Goal: Information Seeking & Learning: Learn about a topic

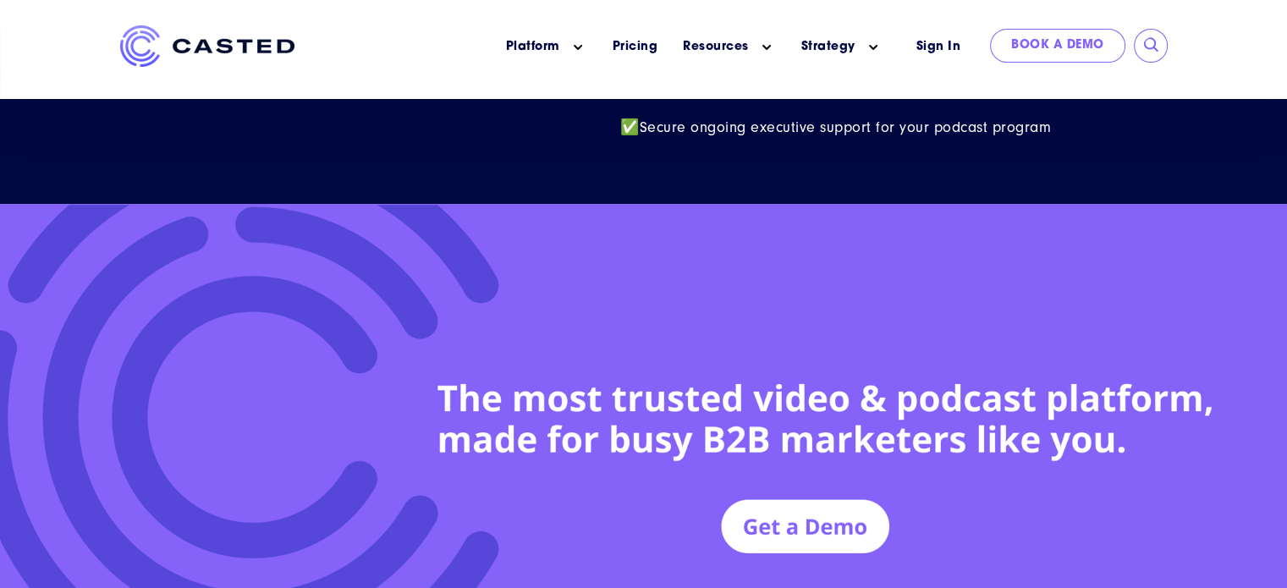
scroll to position [7791, 0]
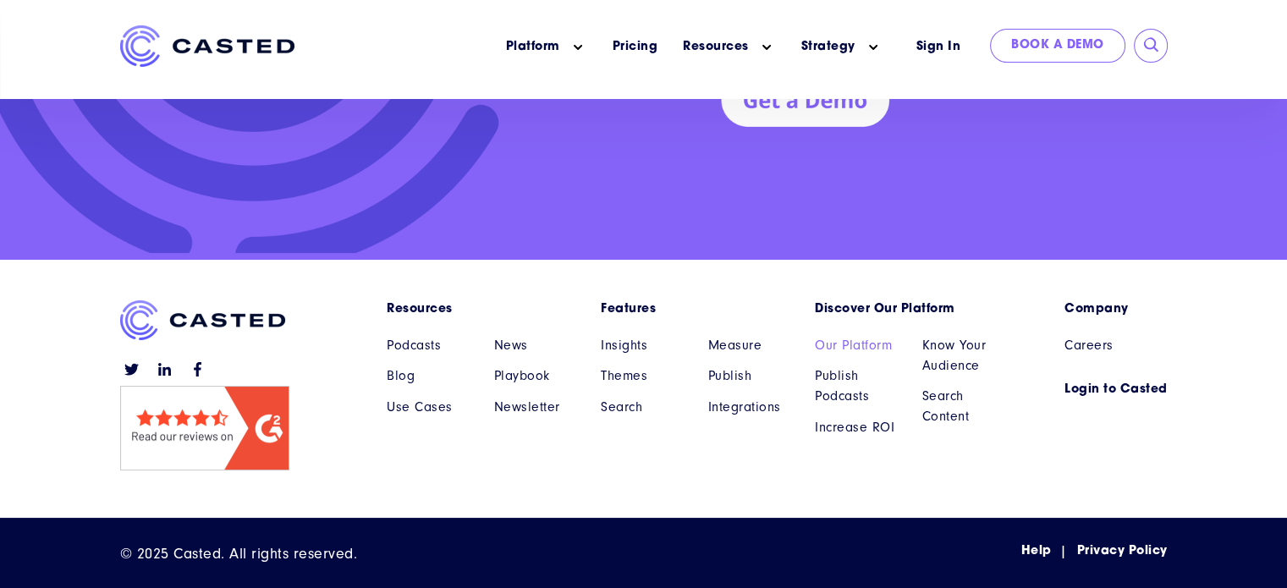
click at [843, 338] on link "Our Platform" at bounding box center [856, 345] width 82 height 20
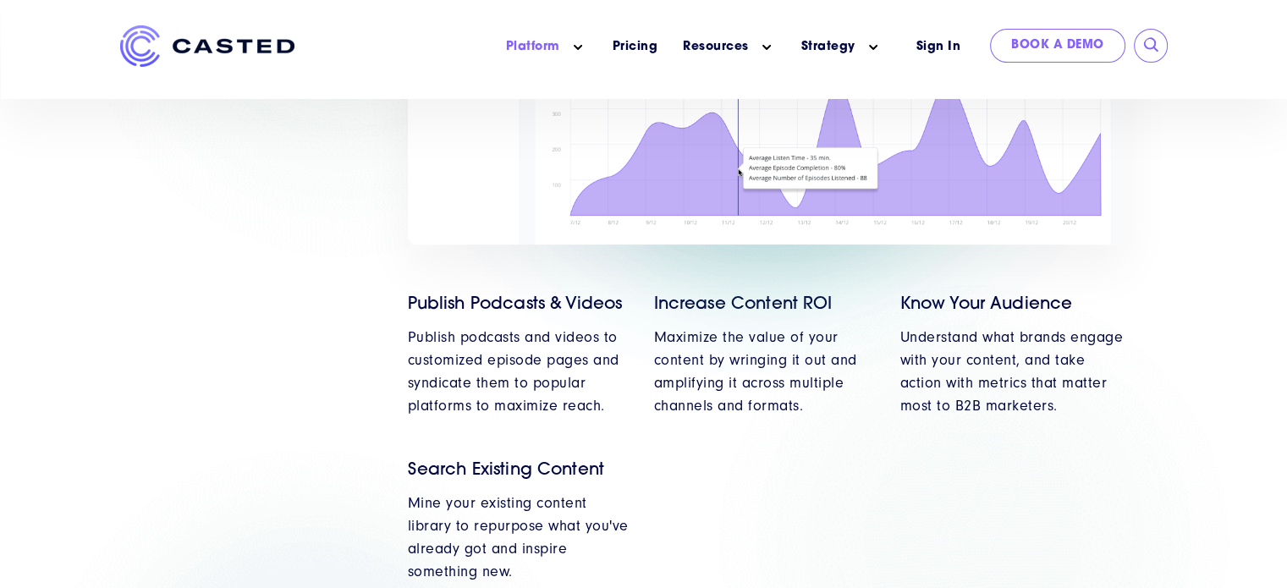
scroll to position [2115, 0]
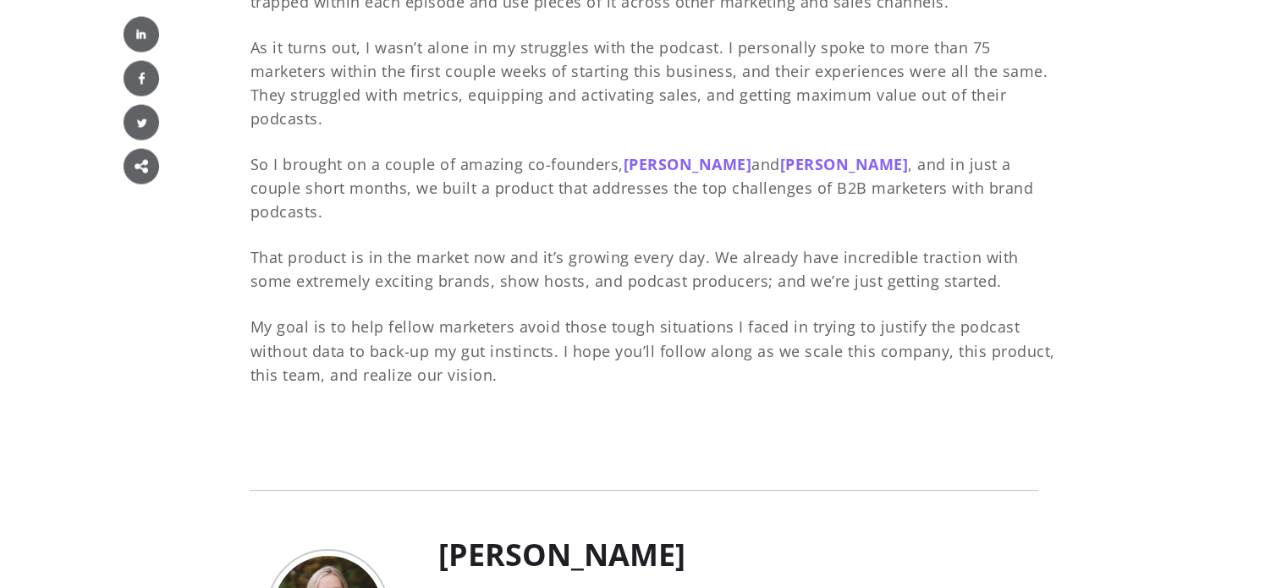
scroll to position [3807, 0]
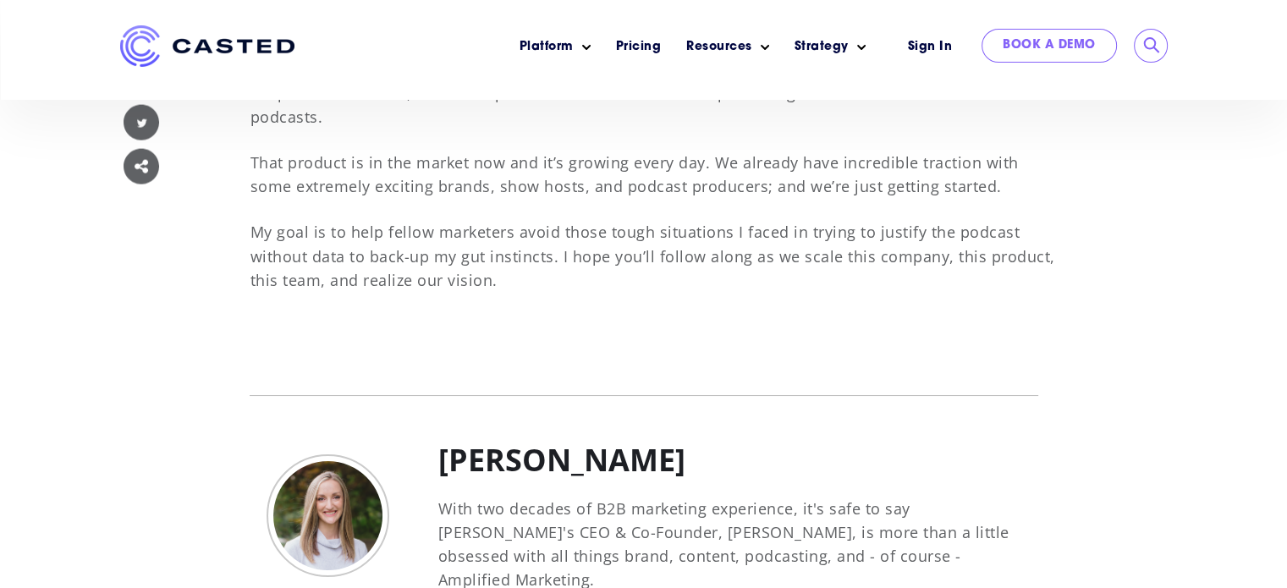
drag, startPoint x: 731, startPoint y: 422, endPoint x: 438, endPoint y: 433, distance: 292.9
click at [438, 440] on h2 "[PERSON_NAME]" at bounding box center [729, 460] width 583 height 41
copy h2 "[PERSON_NAME]"
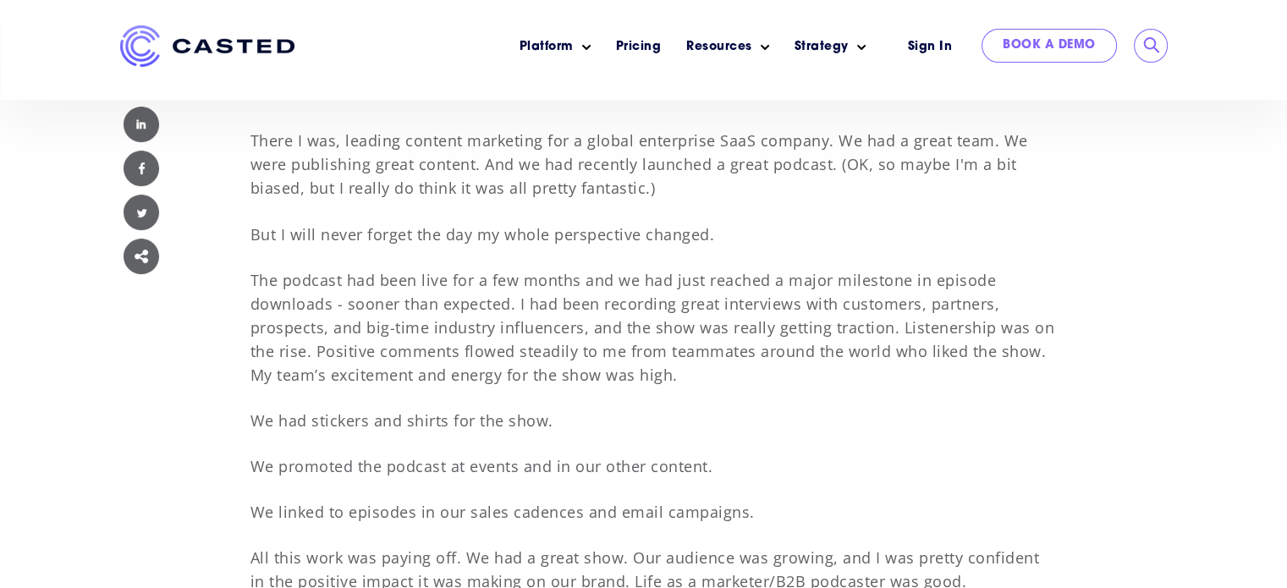
click at [774, 291] on p "The podcast had been live for a few months and we had just reached a major mile…" at bounding box center [652, 327] width 805 height 118
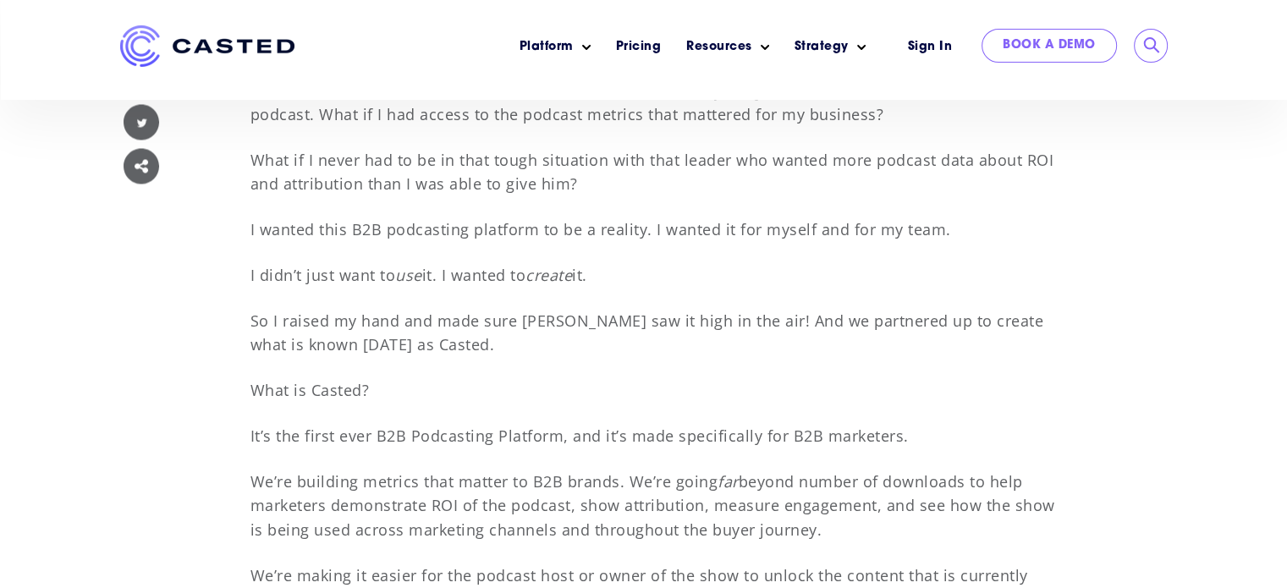
scroll to position [2903, 0]
